Goal: Transaction & Acquisition: Register for event/course

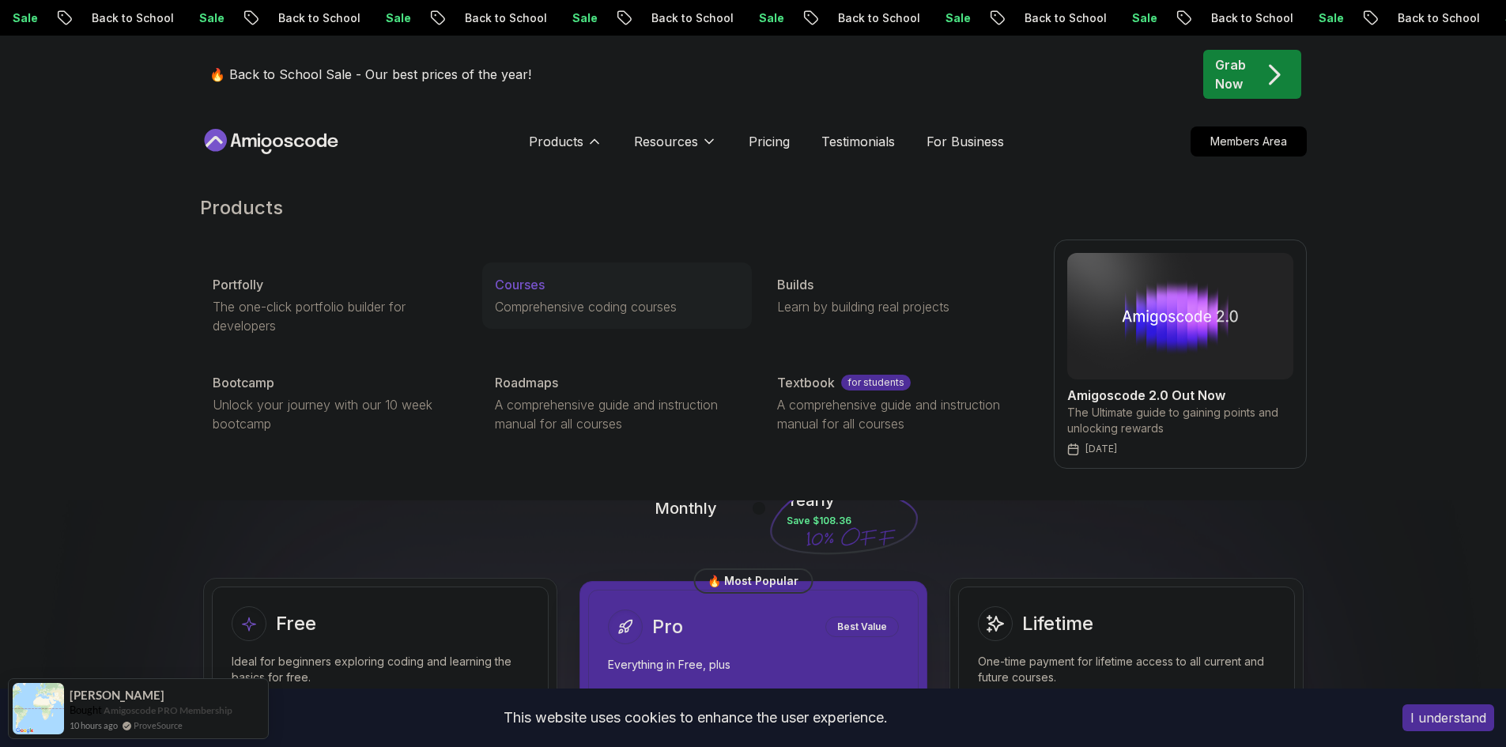
click at [519, 288] on p "Courses" at bounding box center [520, 284] width 50 height 19
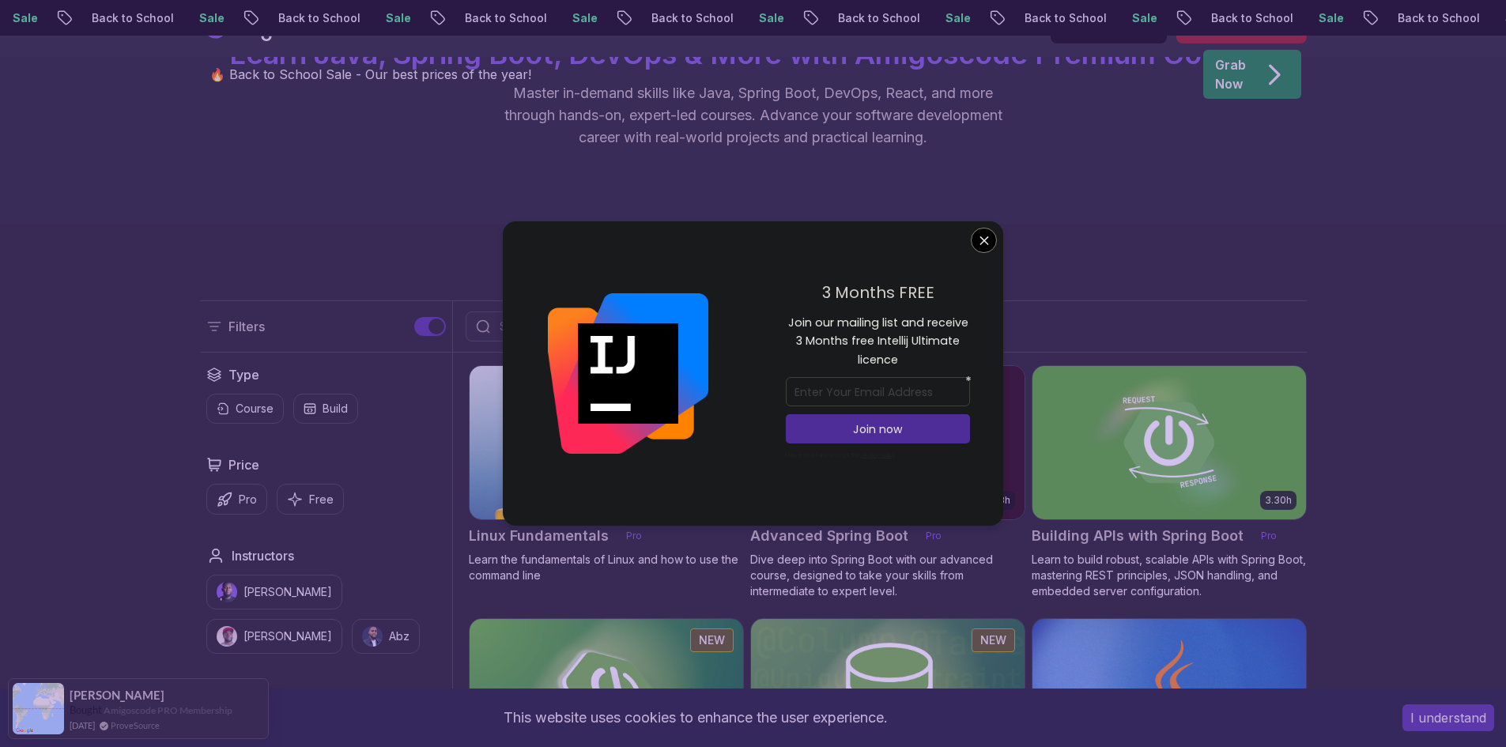
scroll to position [316, 0]
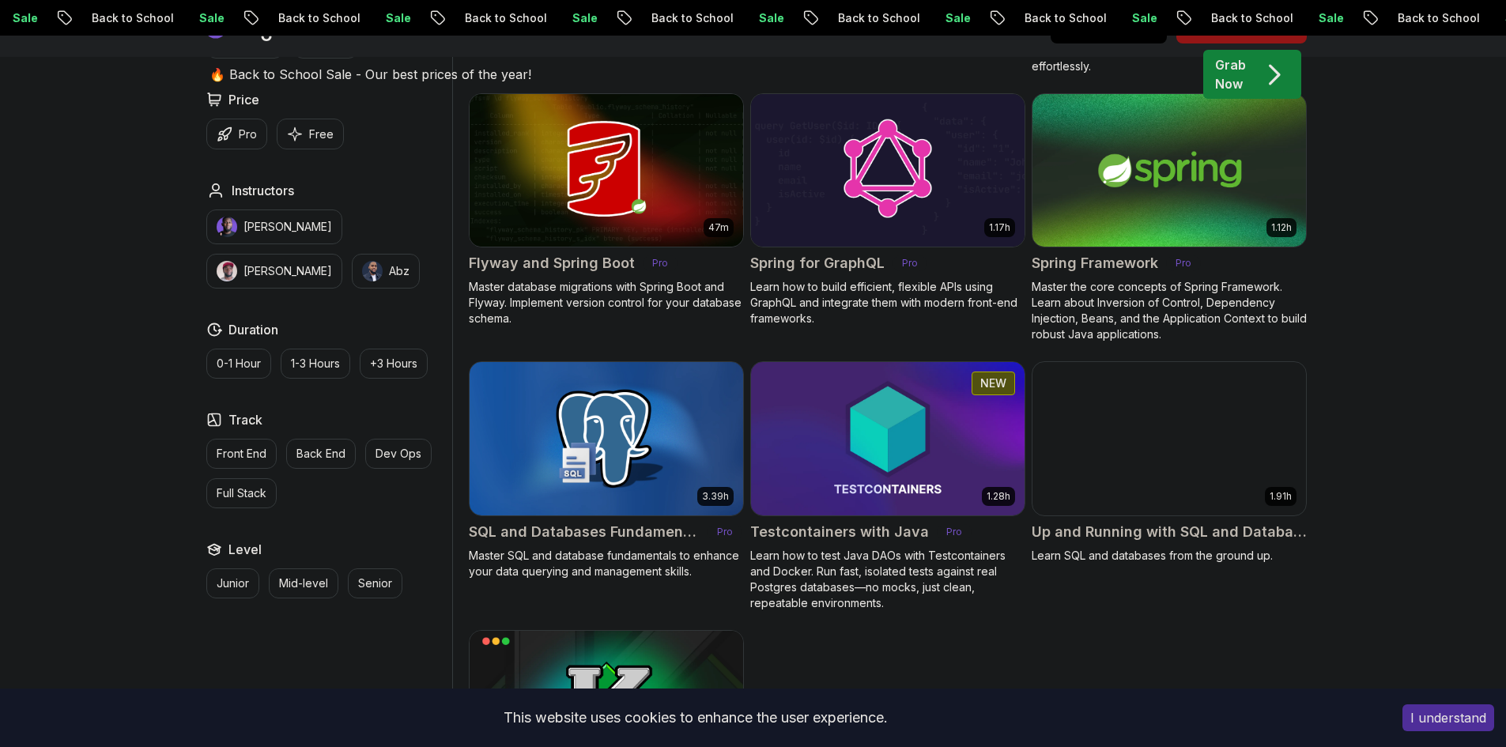
scroll to position [4057, 0]
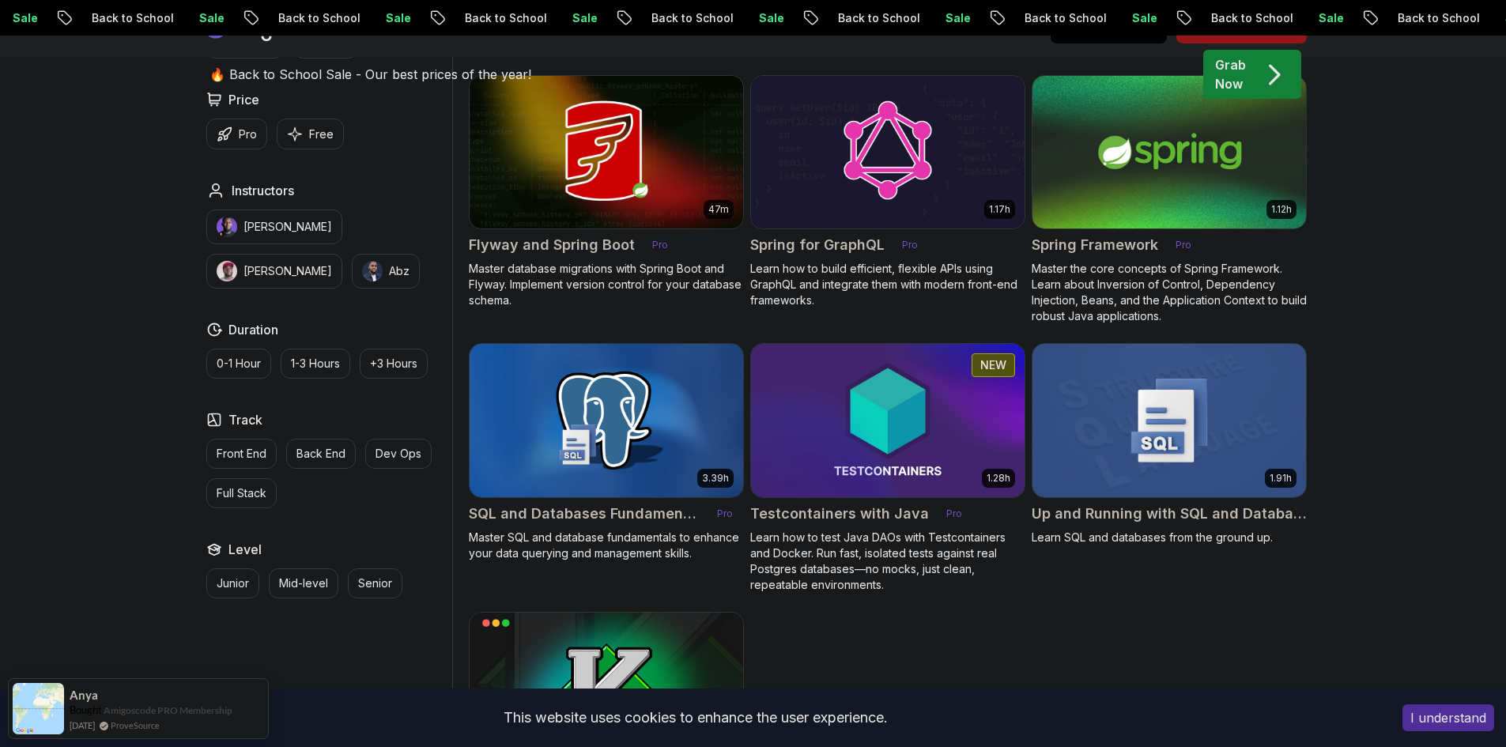
click at [541, 234] on h2 "Flyway and Spring Boot" at bounding box center [552, 245] width 166 height 22
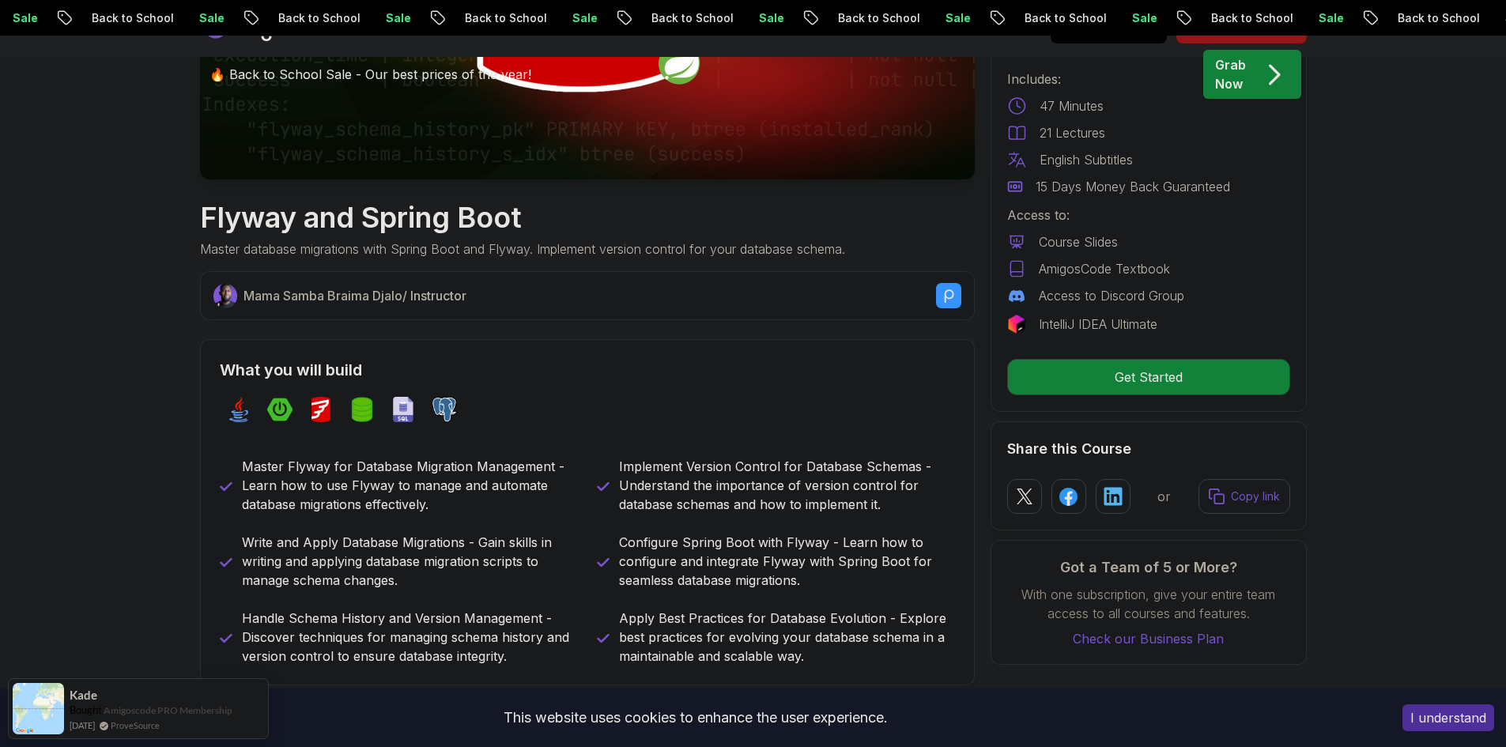
scroll to position [474, 0]
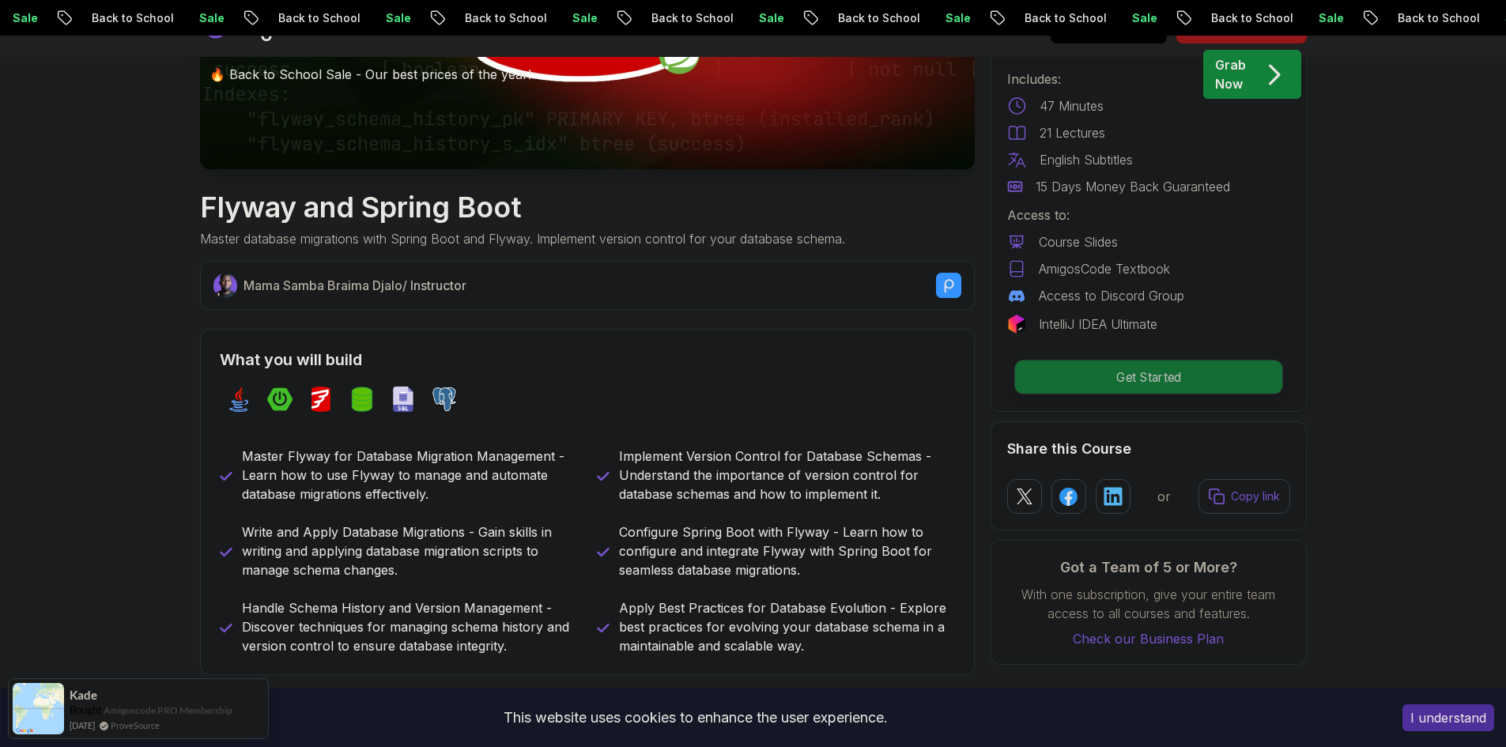
click at [1125, 375] on p "Get Started" at bounding box center [1147, 376] width 267 height 33
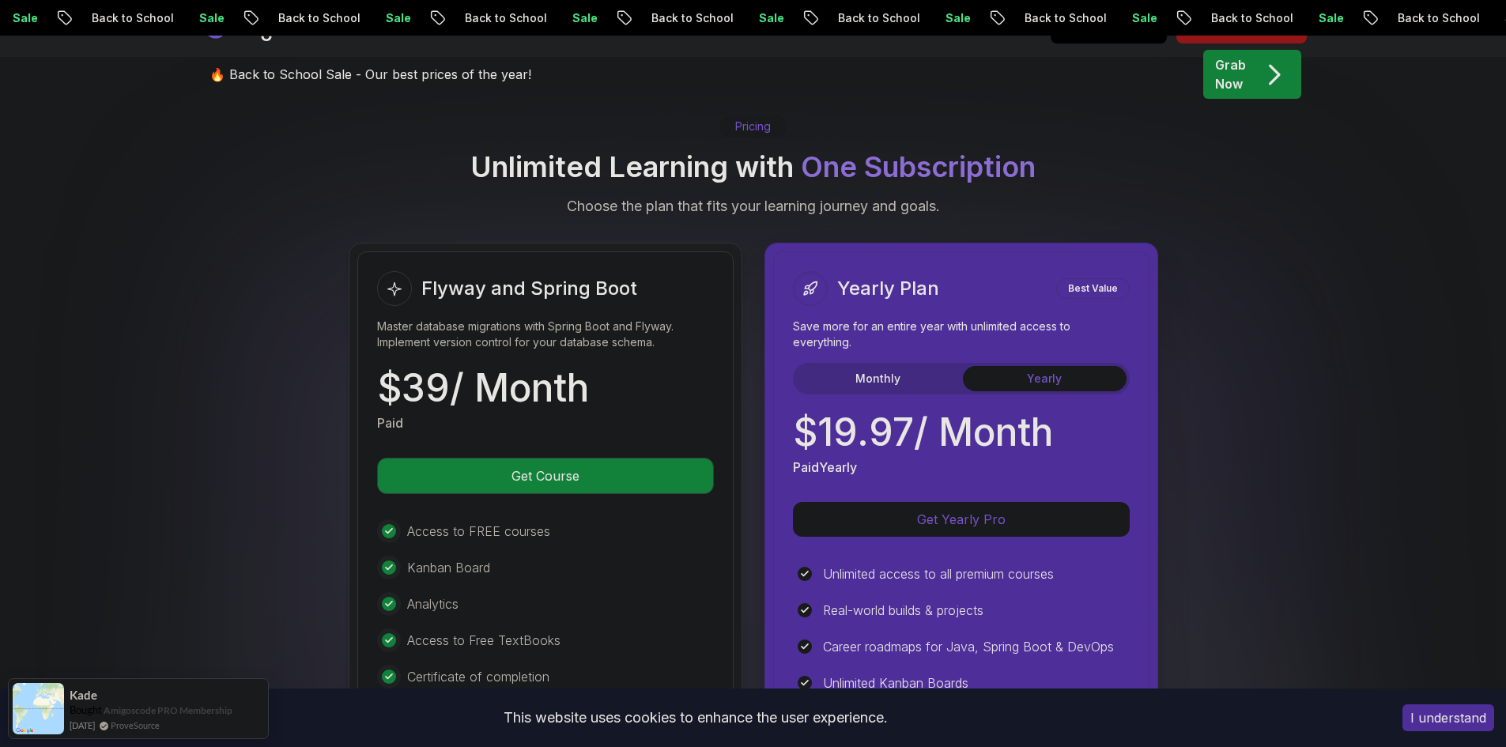
scroll to position [2845, 0]
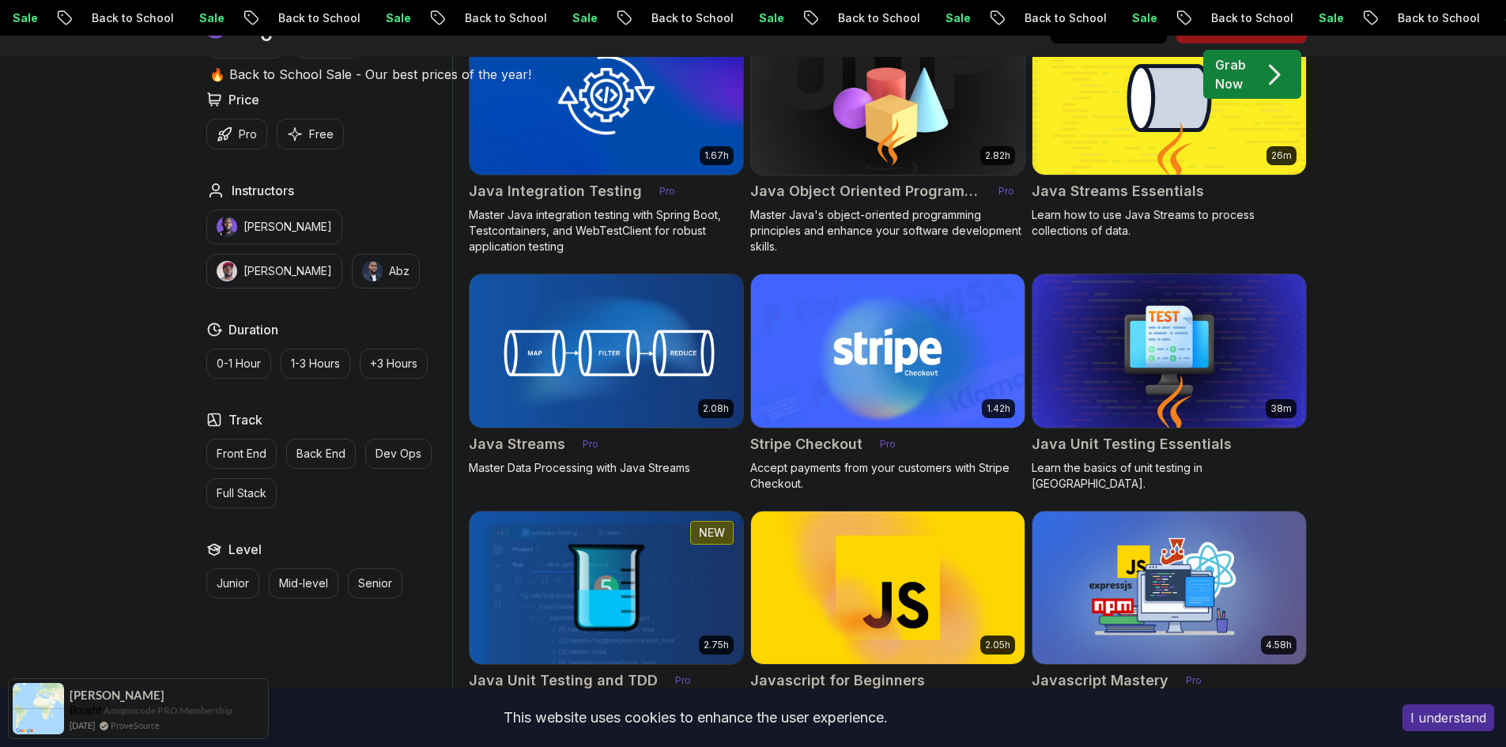
scroll to position [2760, 0]
